Goal: Use online tool/utility: Utilize a website feature to perform a specific function

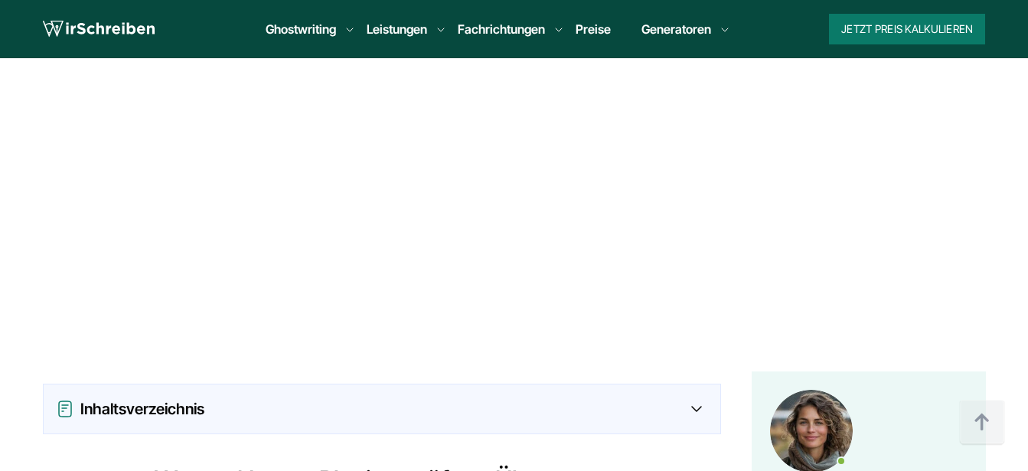
scroll to position [1207, 0]
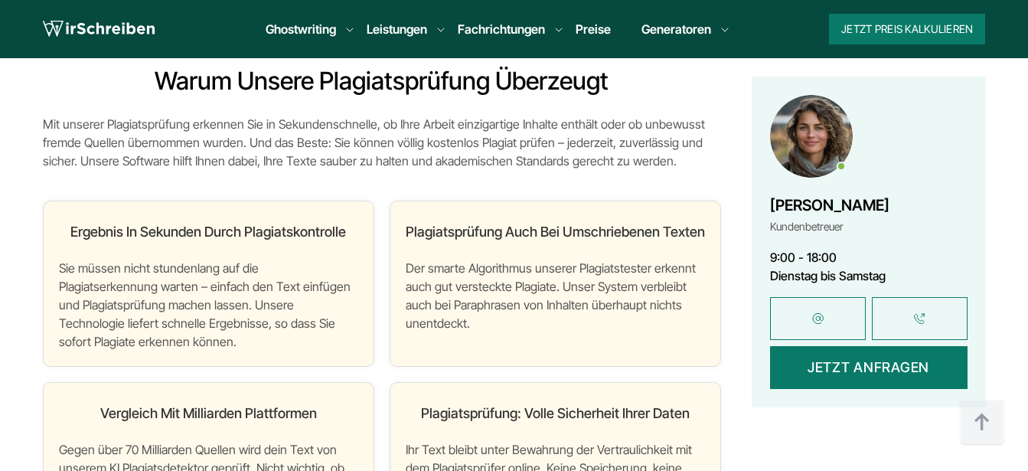
click at [242, 253] on div "Ergebnis in Sekunden durch Plagiatskontrolle Sie müssen nicht stundenlang auf d…" at bounding box center [208, 284] width 331 height 166
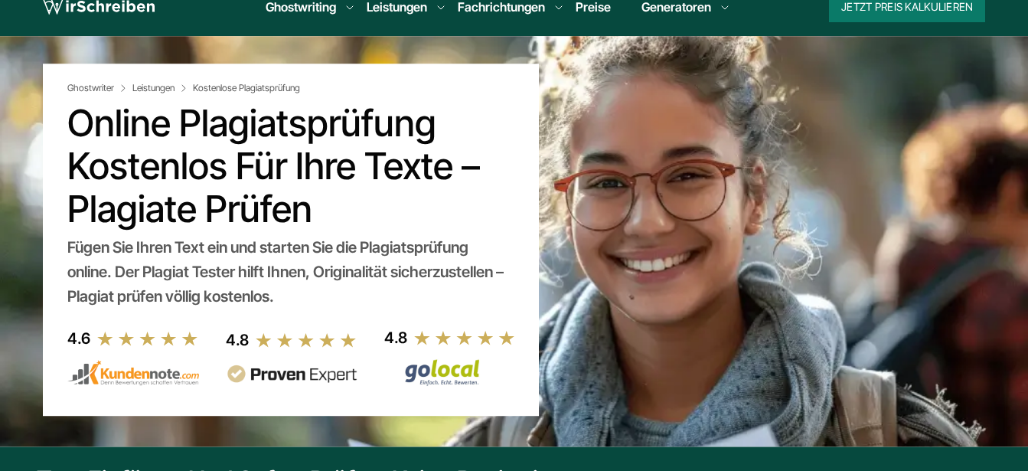
scroll to position [31, 0]
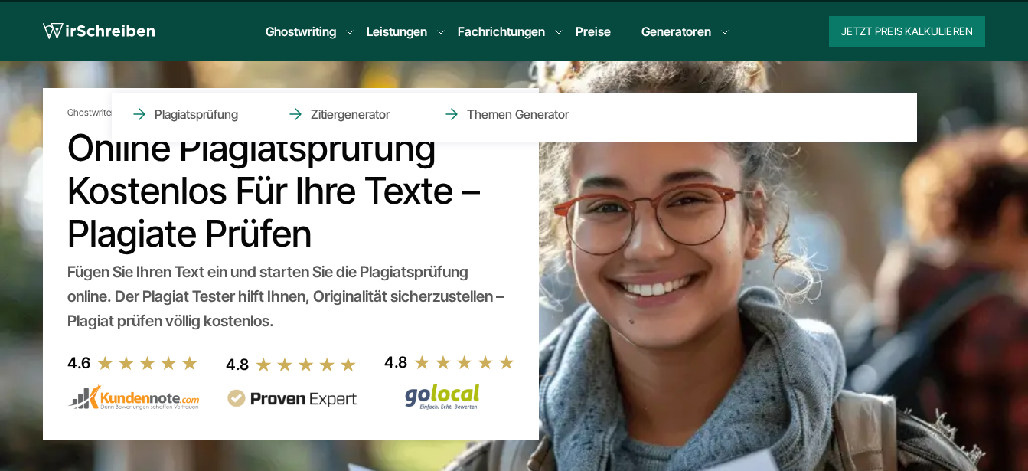
click at [693, 36] on li "Generatoren Plagiatsprüfung Zitiergenerator Themen Generator" at bounding box center [676, 31] width 70 height 18
click at [711, 37] on li "Generatoren Plagiatsprüfung Zitiergenerator Themen Generator" at bounding box center [676, 31] width 70 height 18
click at [711, 30] on li "Generatoren Plagiatsprüfung Zitiergenerator Themen Generator" at bounding box center [676, 31] width 70 height 18
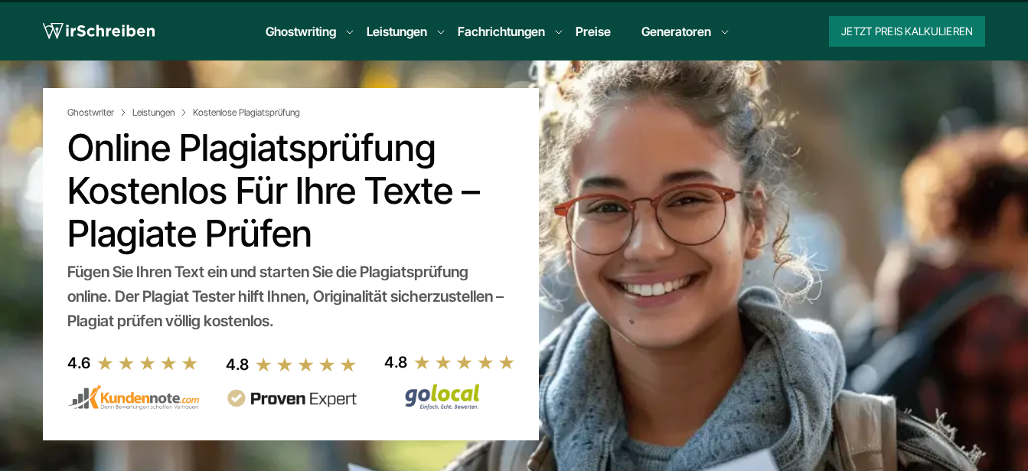
click at [716, 37] on ul "Ghostwriting Bachelorarbeit Doktorarbeit Essay Examensarbeit Masterarbeit Expos…" at bounding box center [491, 31] width 476 height 18
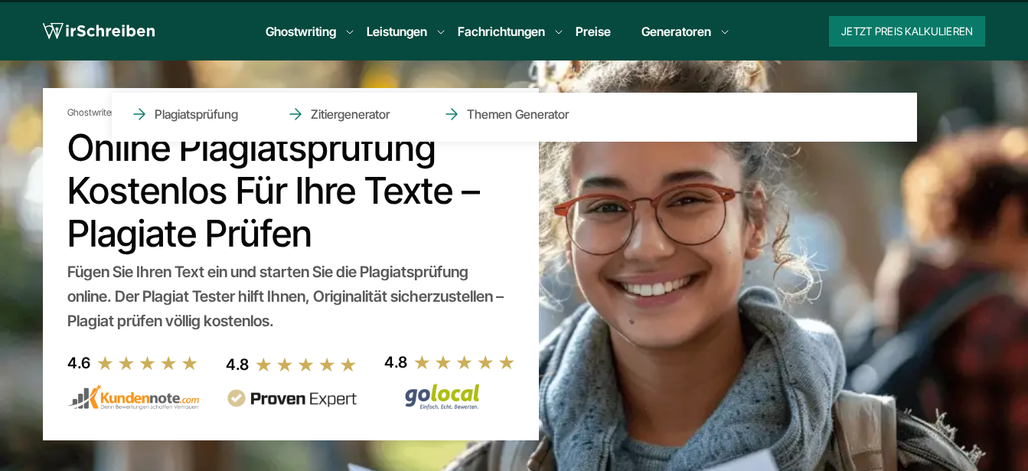
click at [711, 31] on li "Generatoren Plagiatsprüfung Zitiergenerator Themen Generator" at bounding box center [676, 31] width 70 height 18
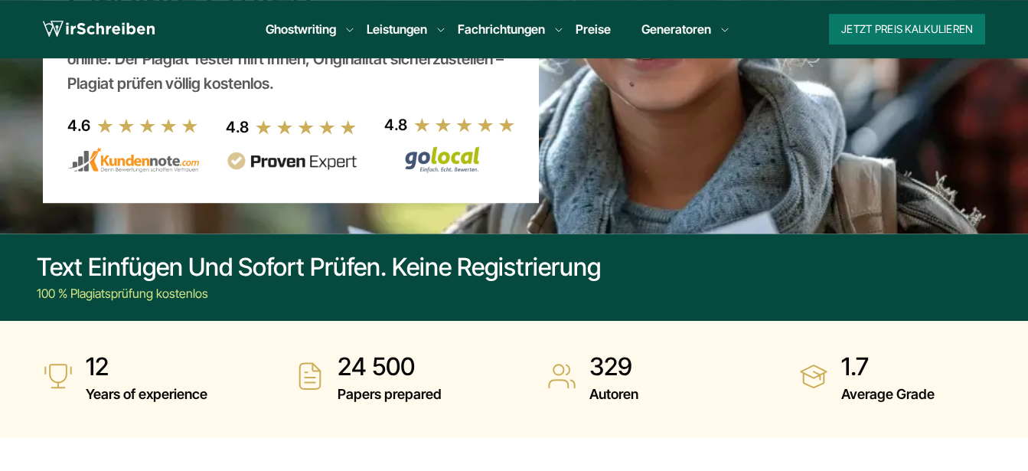
scroll to position [399, 0]
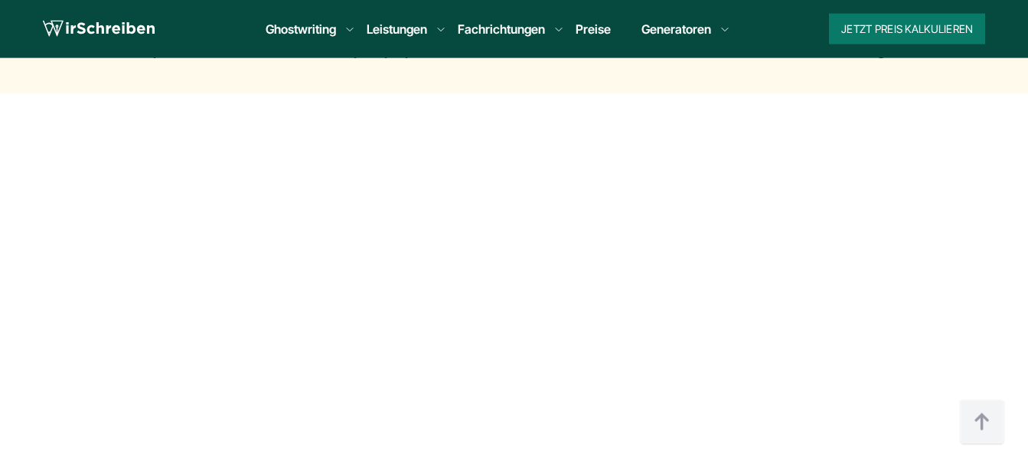
scroll to position [576, 0]
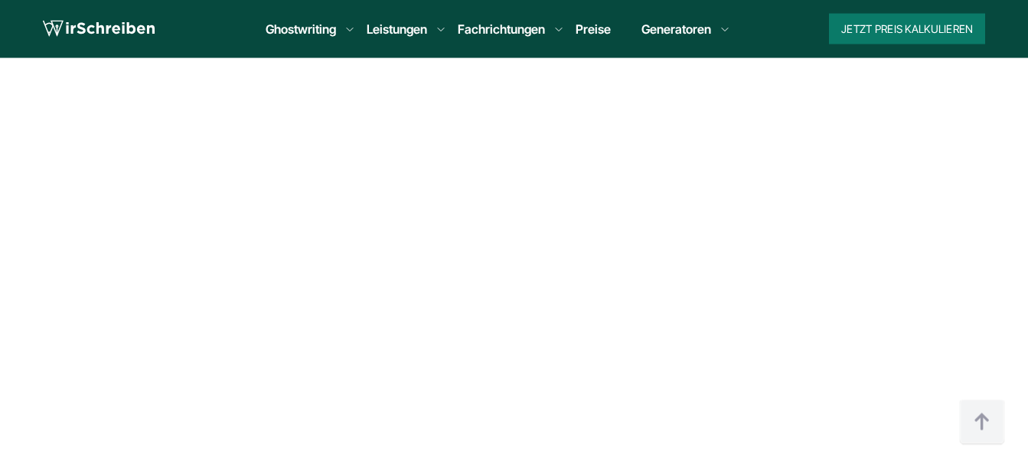
scroll to position [588, 0]
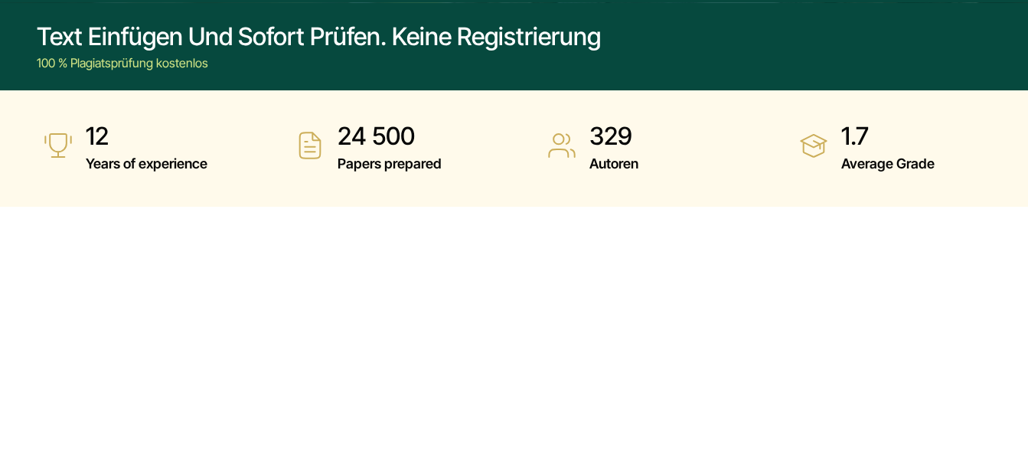
scroll to position [514, 0]
